Goal: Task Accomplishment & Management: Complete application form

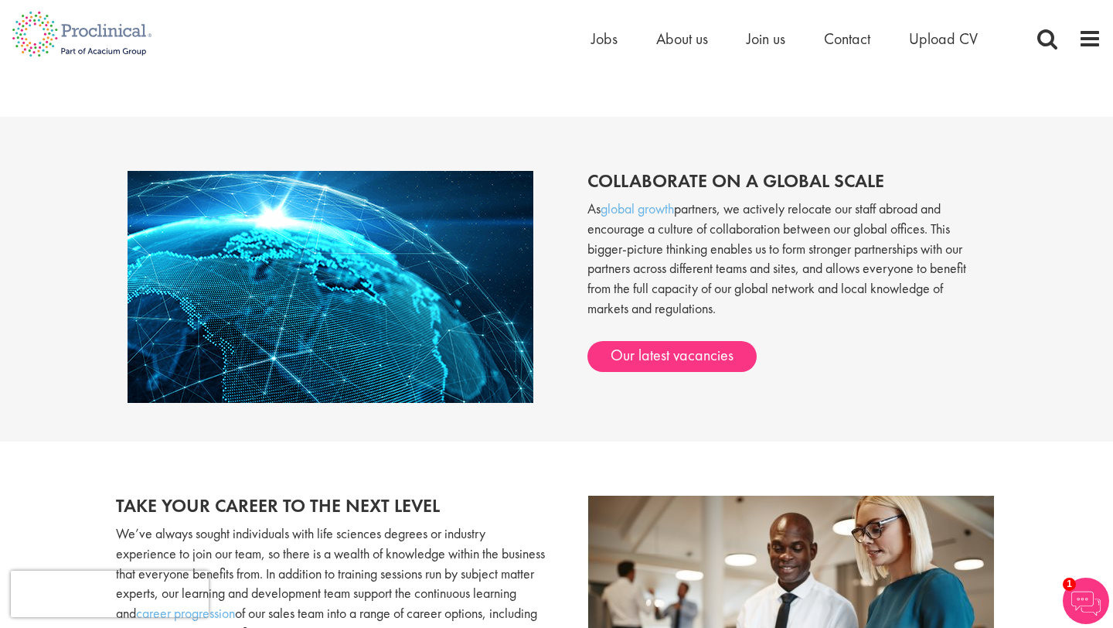
scroll to position [1106, 0]
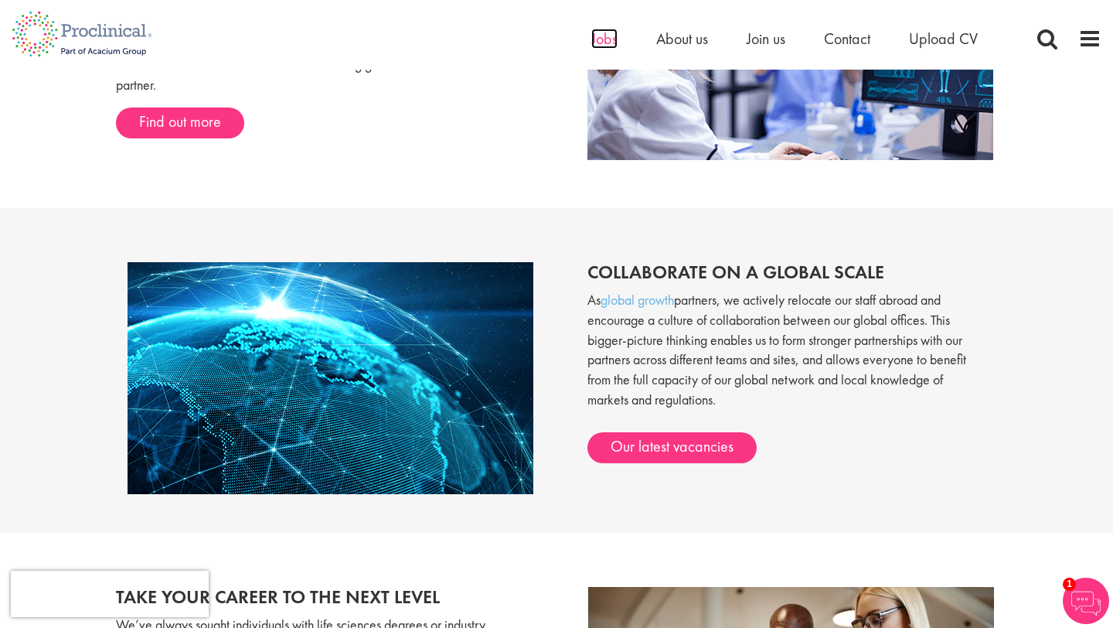
click at [605, 39] on span "Jobs" at bounding box center [604, 39] width 26 height 20
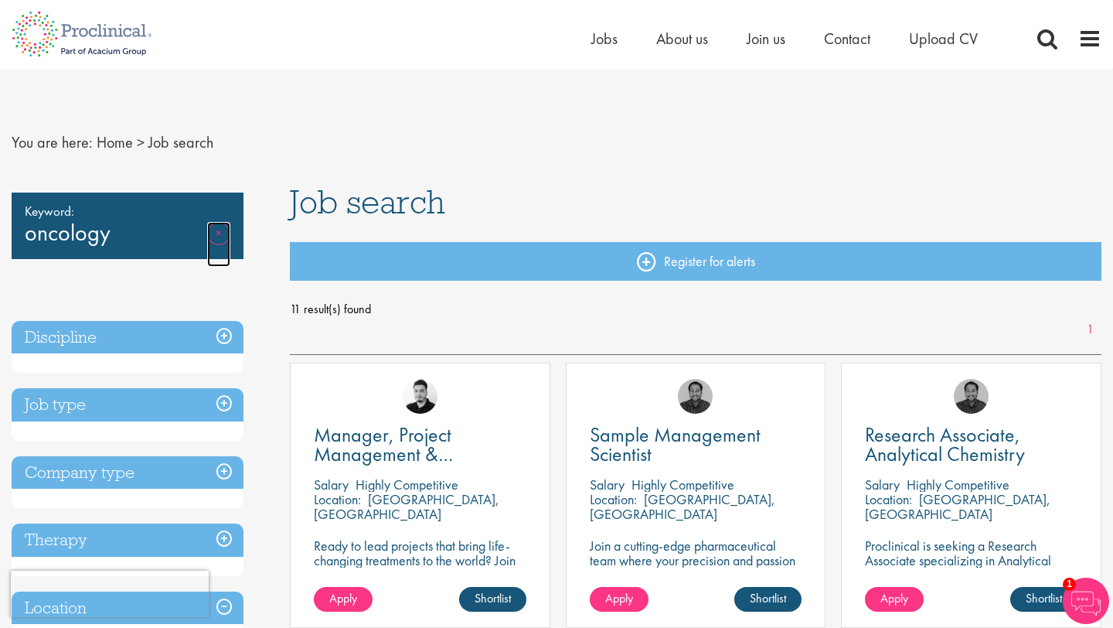
click at [216, 237] on link "Remove" at bounding box center [218, 244] width 23 height 45
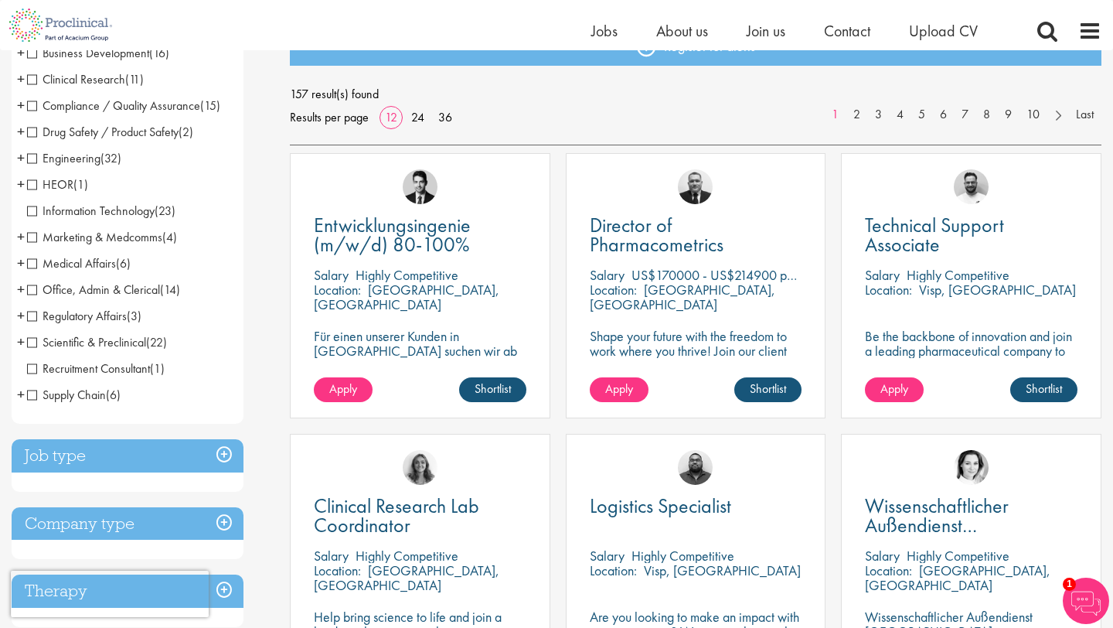
scroll to position [198, 0]
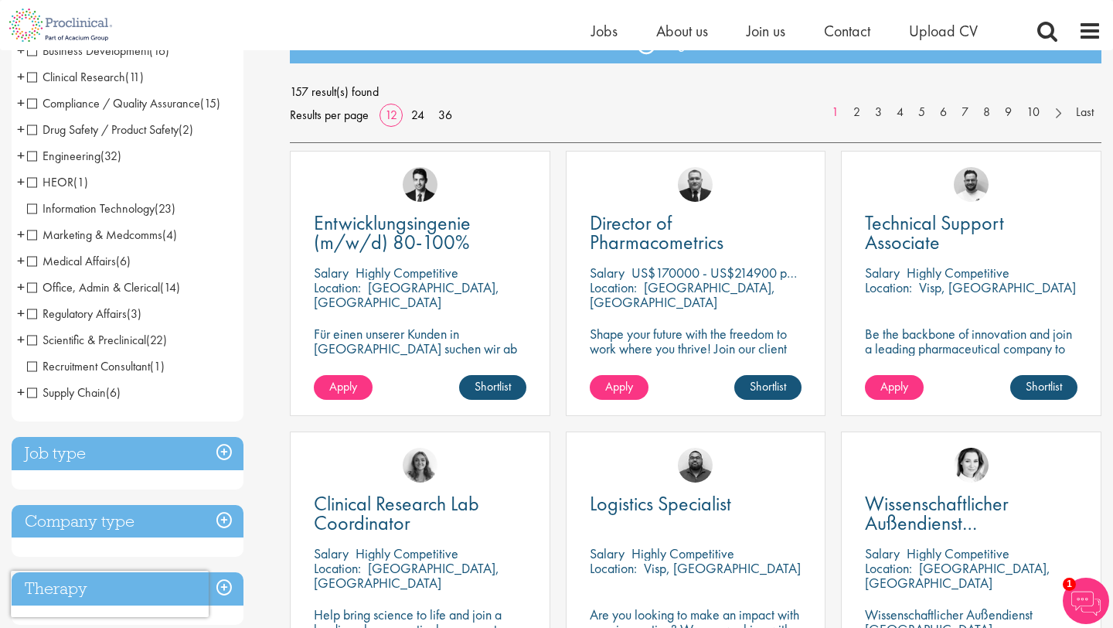
click at [33, 264] on span "Medical Affairs" at bounding box center [71, 261] width 89 height 16
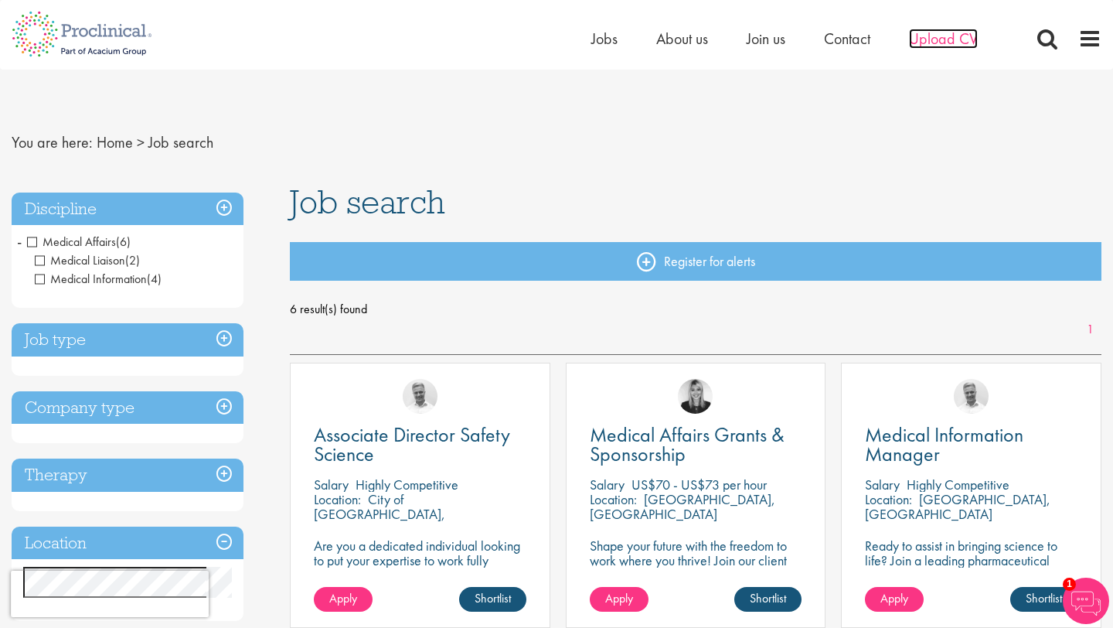
click at [930, 34] on span "Upload CV" at bounding box center [943, 39] width 69 height 20
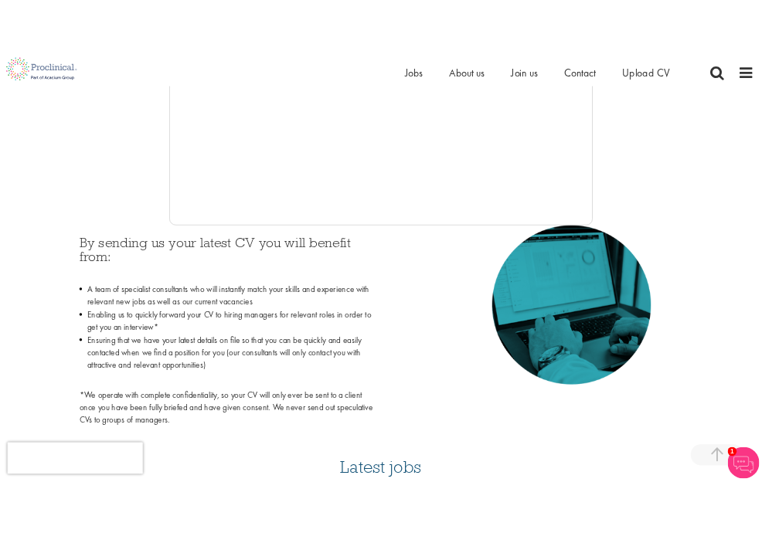
scroll to position [524, 0]
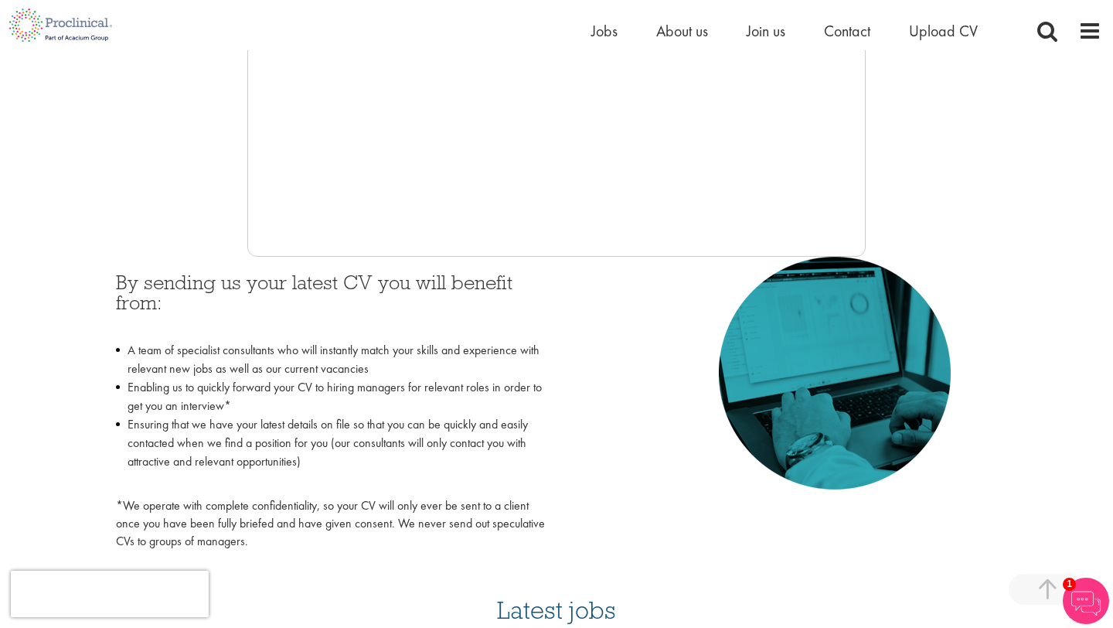
click at [567, 319] on div "By sending us your latest CV you will benefit from: A team of specialist consul…" at bounding box center [556, 407] width 904 height 301
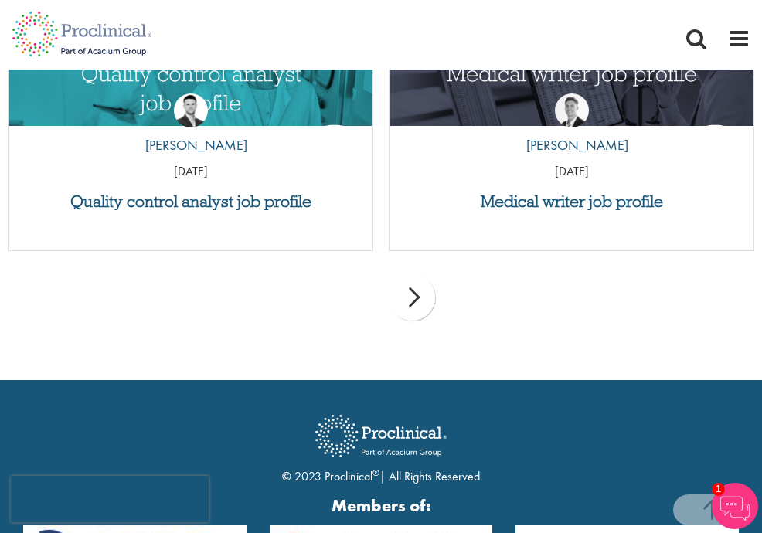
scroll to position [1815, 0]
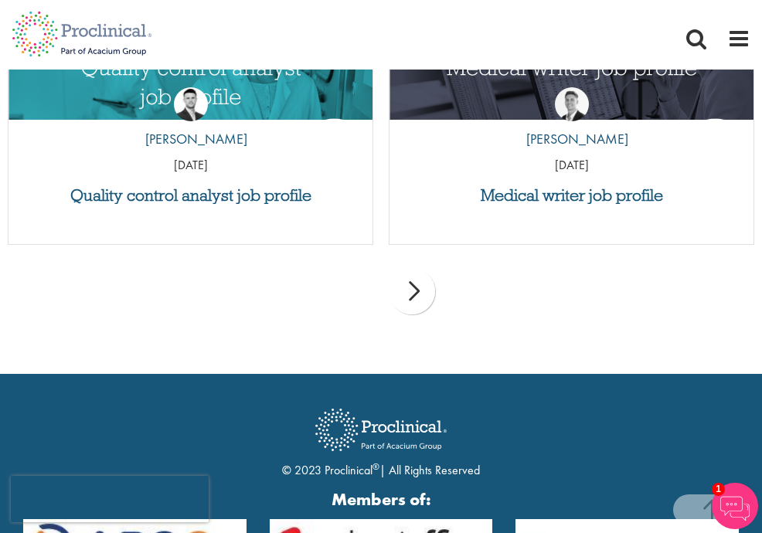
click at [415, 293] on div "next" at bounding box center [412, 291] width 46 height 46
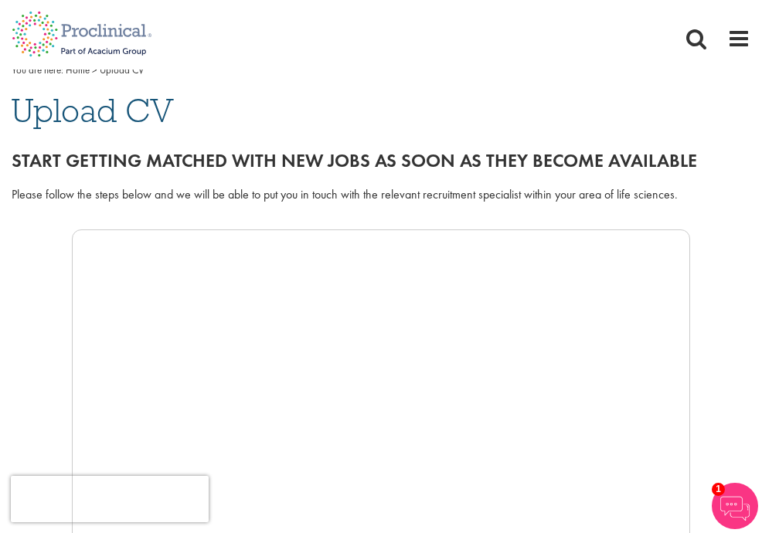
scroll to position [0, 0]
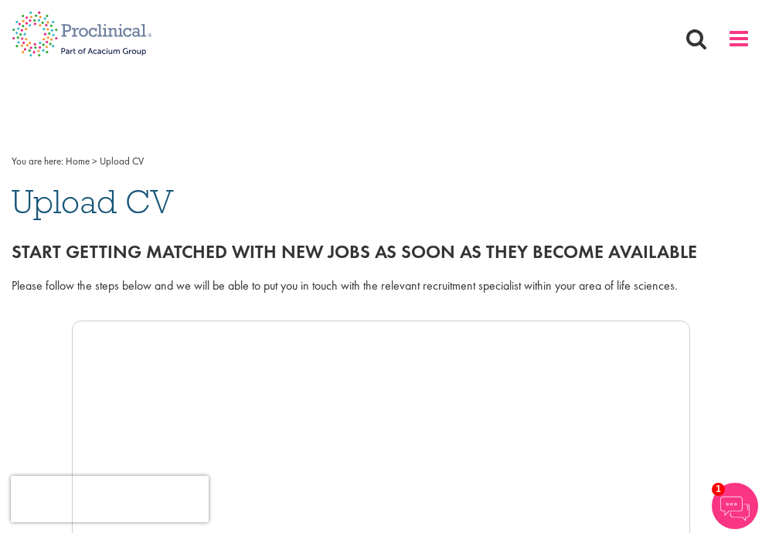
click at [741, 38] on span at bounding box center [738, 38] width 23 height 23
